Goal: Task Accomplishment & Management: Use online tool/utility

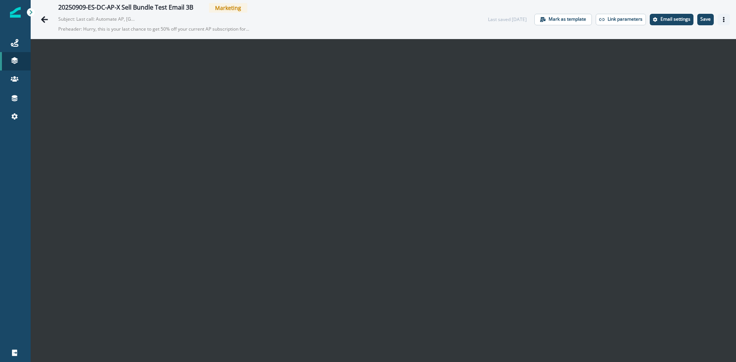
click at [721, 21] on icon "Actions" at bounding box center [723, 19] width 5 height 5
click at [678, 38] on div "20250909-ES-DC-AP-X Sell Bundle Test Email 3B Marketing Subject: Last call: Aut…" at bounding box center [383, 19] width 705 height 39
click at [721, 21] on icon "Actions" at bounding box center [723, 19] width 5 height 5
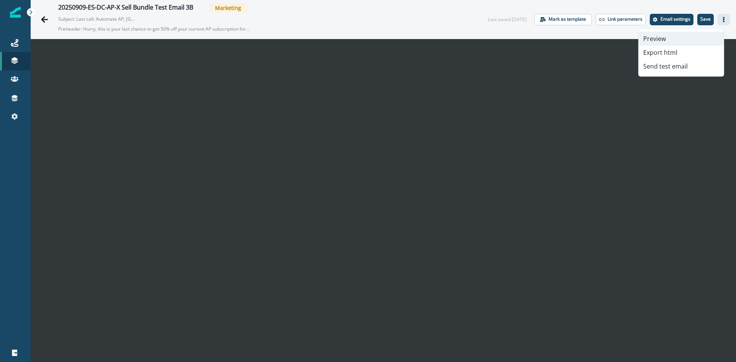
click at [673, 38] on button "Preview" at bounding box center [680, 39] width 85 height 14
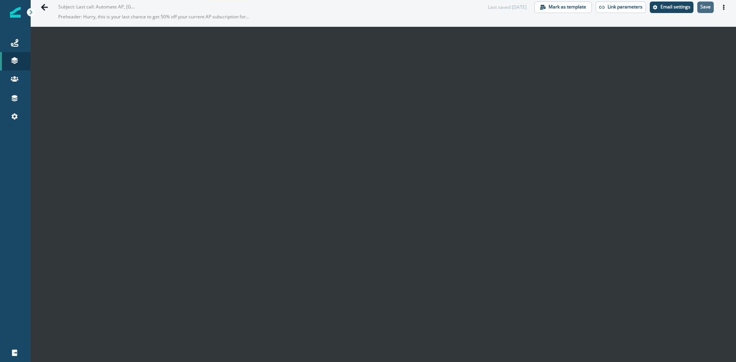
click at [700, 8] on p "Save" at bounding box center [705, 6] width 10 height 5
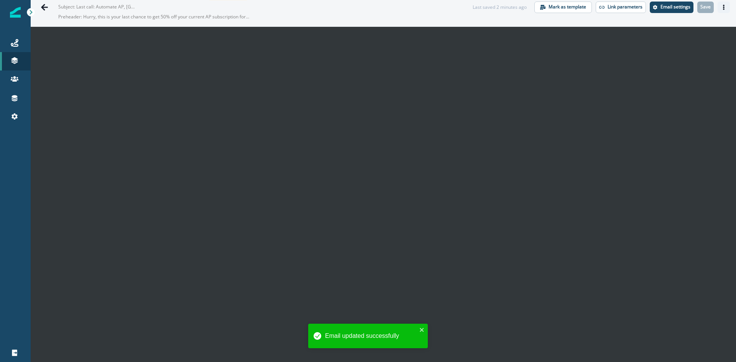
click at [717, 12] on button "Actions" at bounding box center [723, 7] width 12 height 11
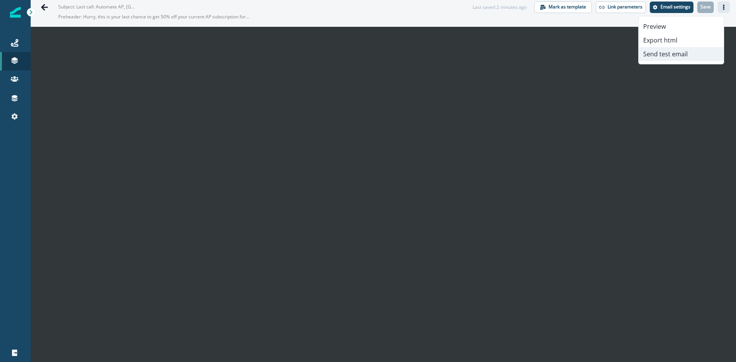
click at [673, 56] on button "Send test email" at bounding box center [680, 54] width 85 height 14
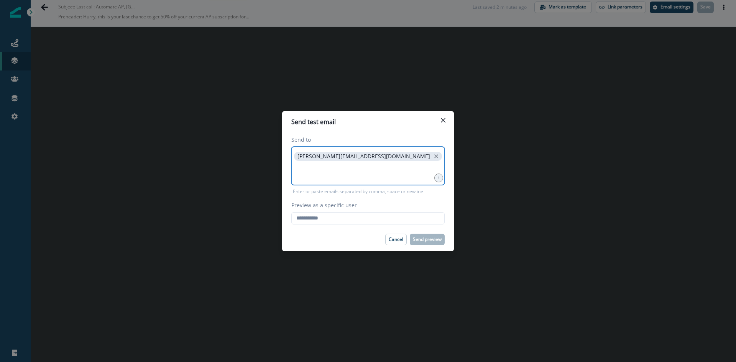
click at [309, 176] on input at bounding box center [367, 171] width 151 height 15
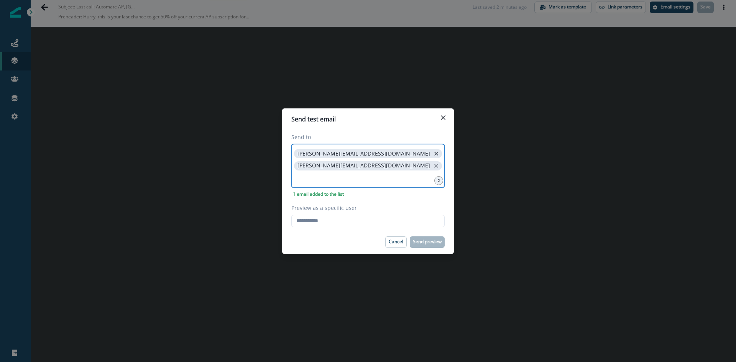
click at [433, 157] on icon "close" at bounding box center [436, 153] width 7 height 7
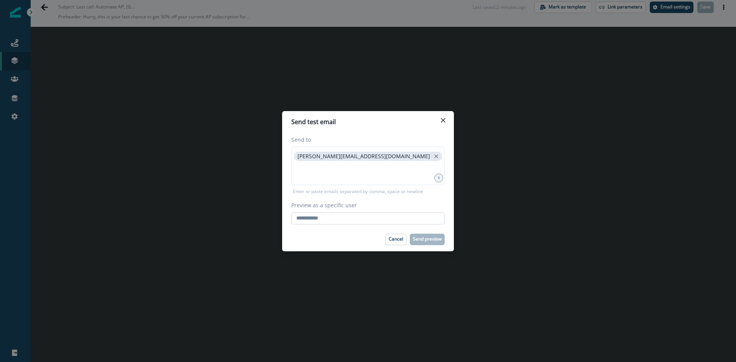
click at [337, 222] on input "Preview as a specific user" at bounding box center [367, 218] width 153 height 12
type input "**********"
click at [426, 238] on p "Send preview" at bounding box center [427, 238] width 29 height 5
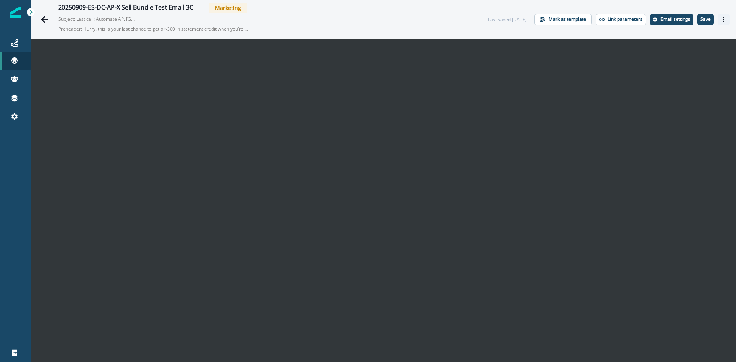
click at [721, 20] on button "Actions" at bounding box center [723, 19] width 12 height 11
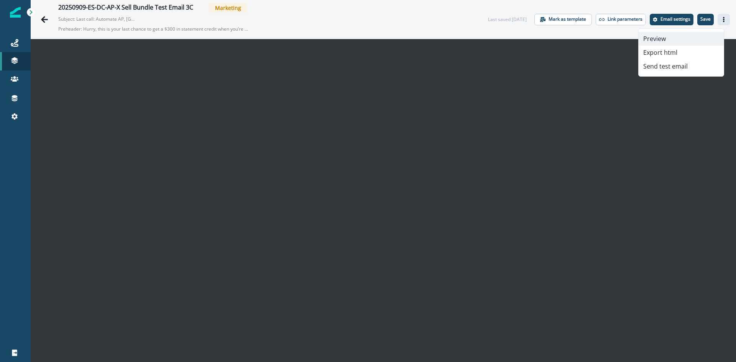
click at [680, 39] on button "Preview" at bounding box center [680, 39] width 85 height 14
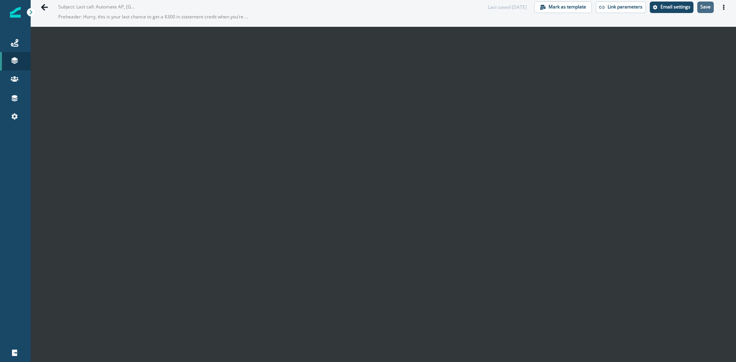
click at [700, 9] on p "Save" at bounding box center [705, 6] width 10 height 5
click at [721, 5] on icon "Actions" at bounding box center [723, 7] width 5 height 5
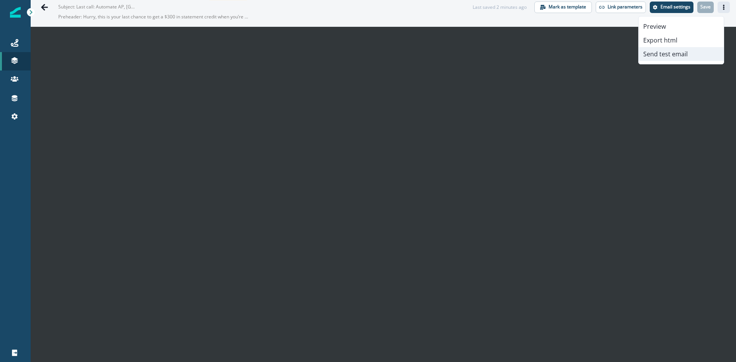
click at [658, 52] on button "Send test email" at bounding box center [680, 54] width 85 height 14
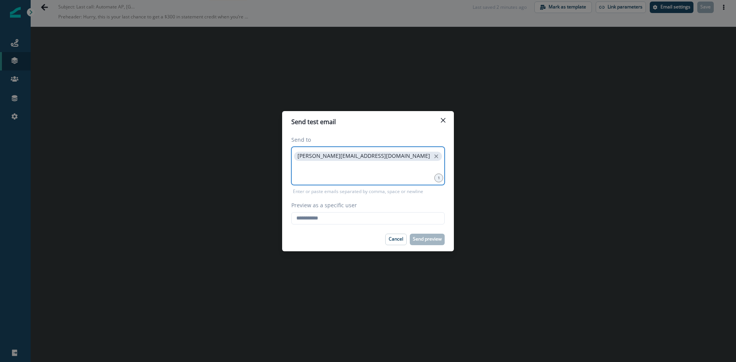
click at [354, 175] on input at bounding box center [367, 171] width 151 height 15
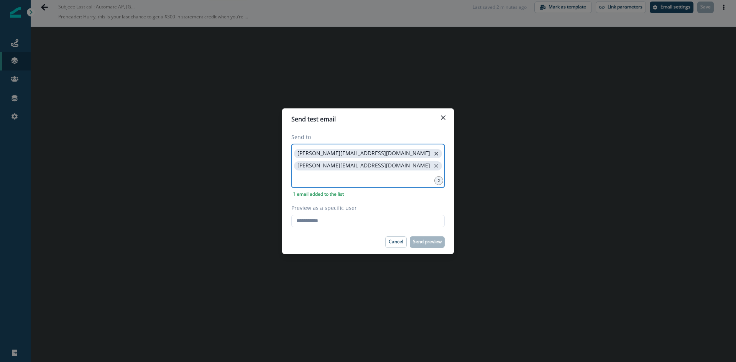
click at [433, 156] on icon "close" at bounding box center [436, 153] width 7 height 7
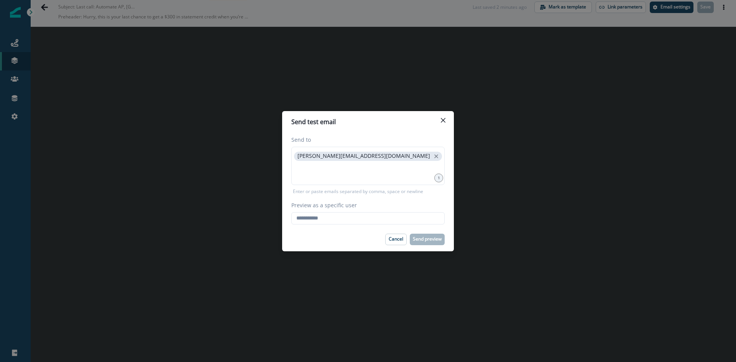
drag, startPoint x: 326, startPoint y: 221, endPoint x: 329, endPoint y: 225, distance: 4.1
click at [326, 221] on input "Preview as a specific user" at bounding box center [367, 218] width 153 height 12
type input "**********"
click at [421, 245] on button "Send preview" at bounding box center [427, 239] width 35 height 11
